Goal: Information Seeking & Learning: Learn about a topic

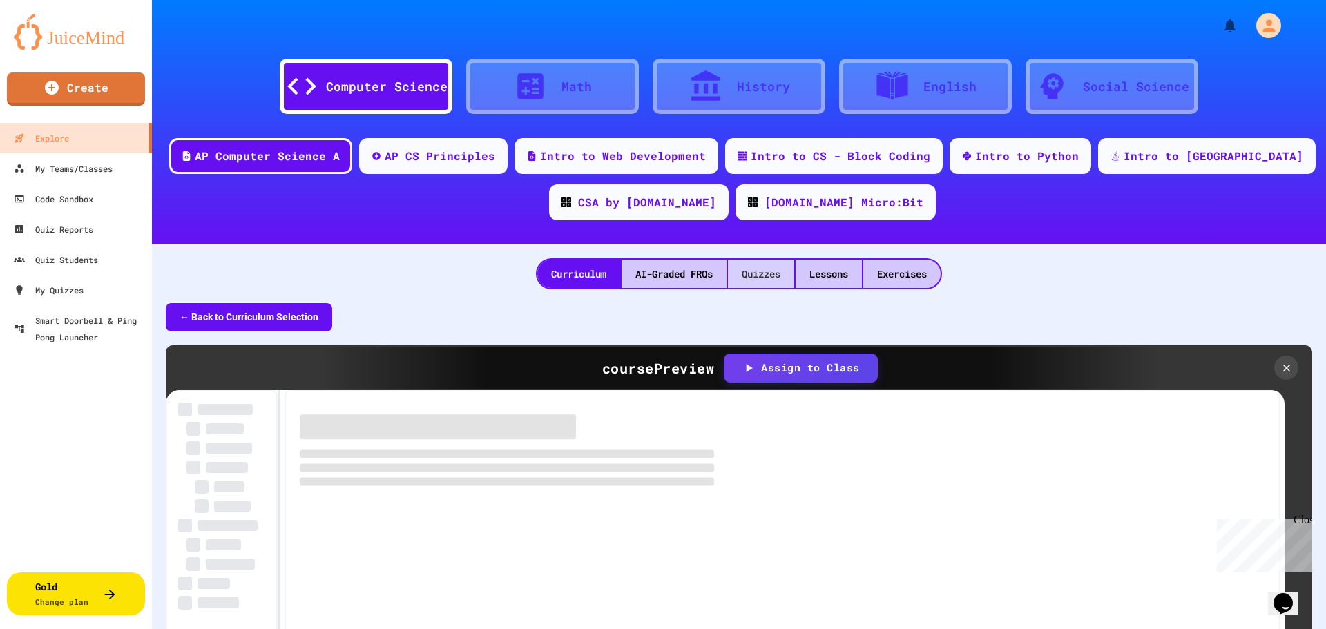
click at [775, 278] on div "Quizzes" at bounding box center [761, 274] width 66 height 28
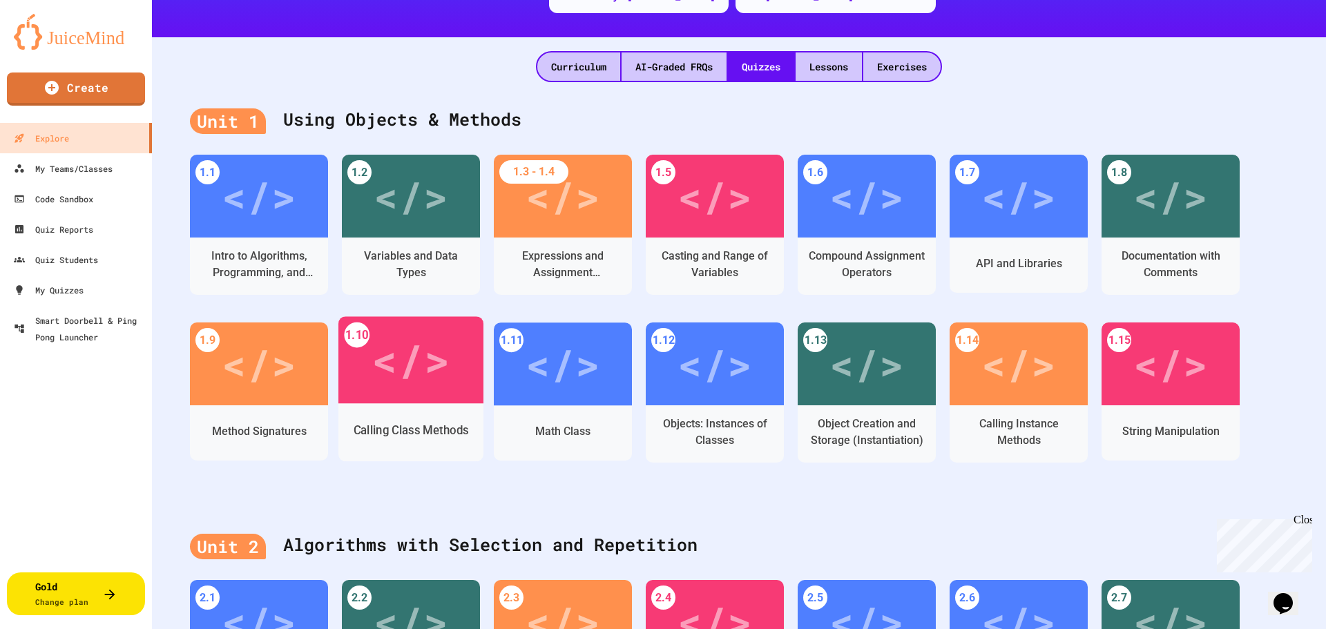
scroll to position [276, 0]
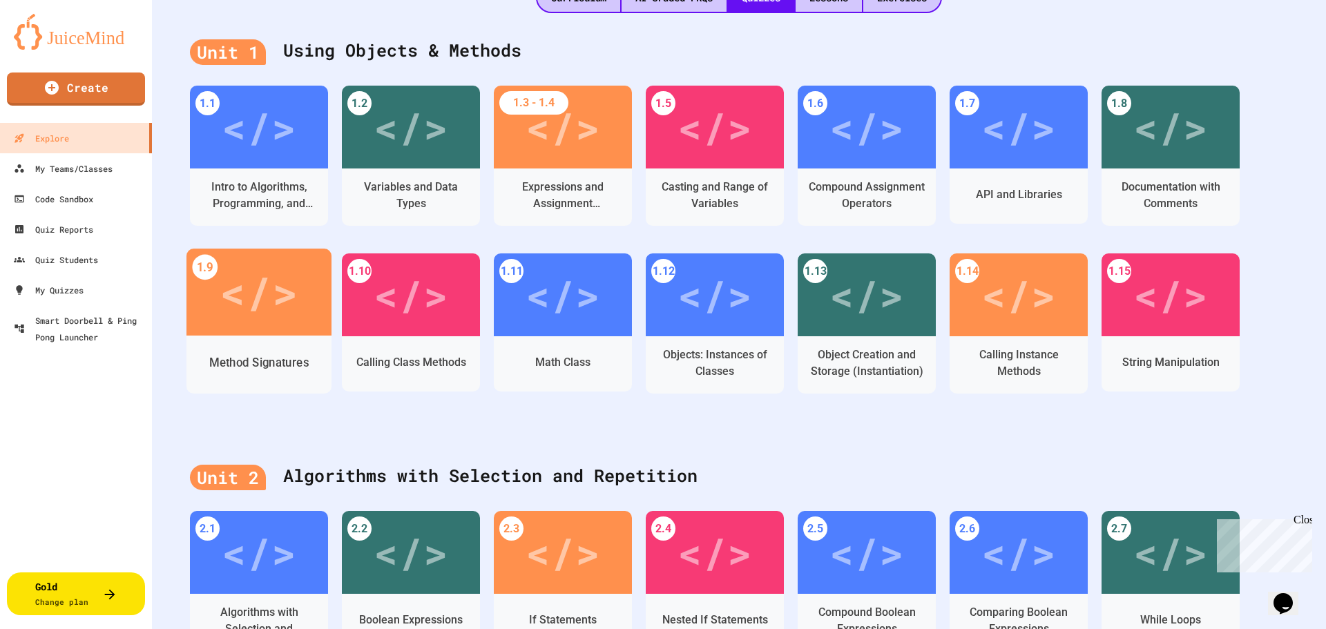
click at [284, 370] on div "Method Signatures" at bounding box center [258, 362] width 99 height 17
